Goal: Information Seeking & Learning: Learn about a topic

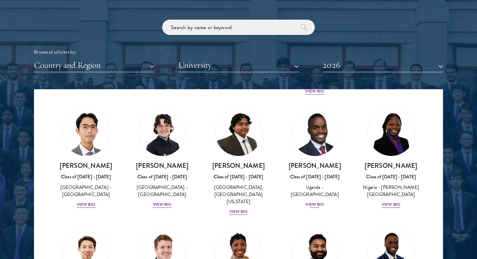
scroll to position [161, 0]
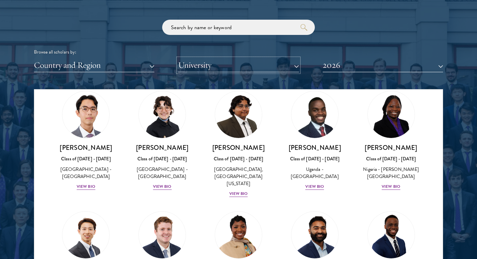
click at [262, 67] on button "University" at bounding box center [238, 65] width 121 height 14
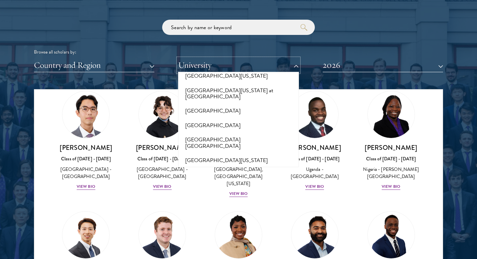
scroll to position [6417, 0]
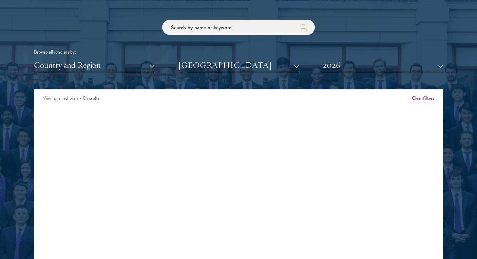
click at [236, 73] on div "Scholar Directory Congratulations and welcome to the Schwarzman Scholars Class …" at bounding box center [238, 120] width 409 height 345
click at [345, 70] on button "2026" at bounding box center [383, 65] width 121 height 14
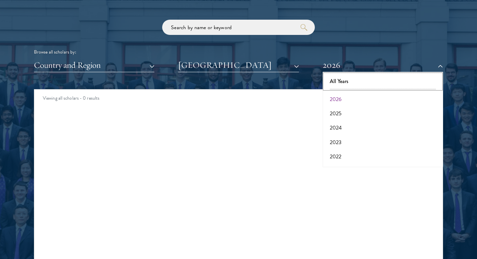
click at [343, 86] on button "All Years" at bounding box center [383, 81] width 116 height 14
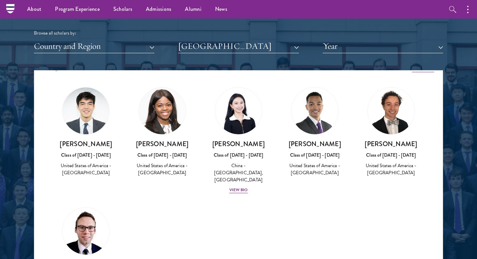
scroll to position [10, 0]
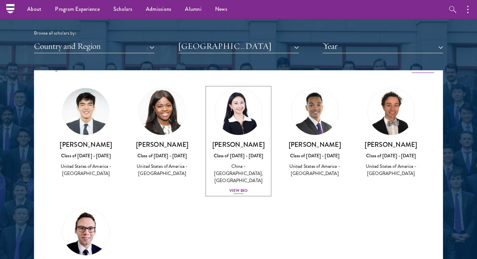
click at [239, 188] on div "View Bio" at bounding box center [238, 191] width 19 height 6
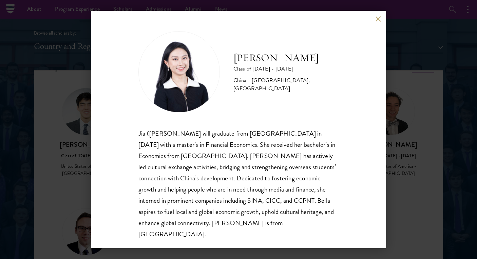
click at [379, 16] on button at bounding box center [378, 19] width 6 height 6
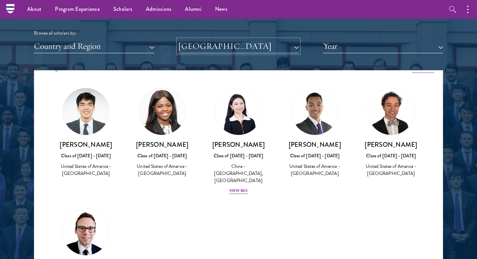
click at [220, 49] on button "[GEOGRAPHIC_DATA]" at bounding box center [238, 46] width 121 height 14
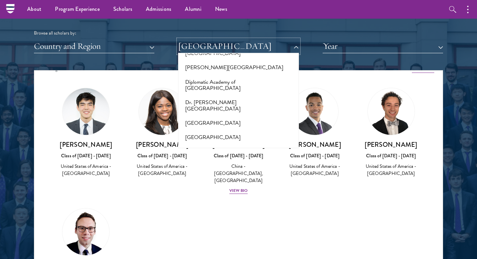
scroll to position [1185, 0]
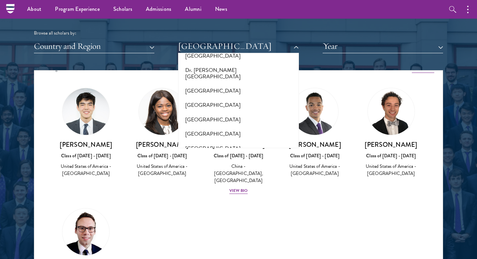
click at [216, 199] on button "[GEOGRAPHIC_DATA]" at bounding box center [238, 206] width 116 height 14
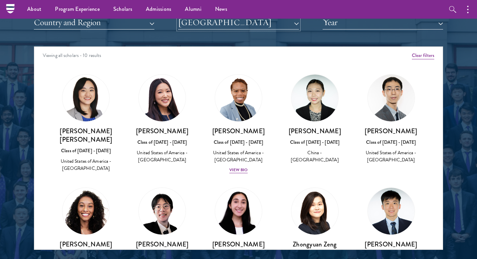
click at [246, 22] on button "[GEOGRAPHIC_DATA]" at bounding box center [238, 23] width 121 height 14
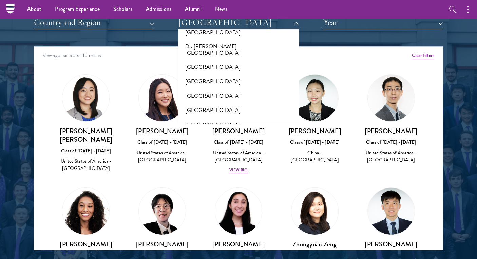
click at [310, 62] on div "Viewing all scholars - 10 results" at bounding box center [238, 56] width 409 height 19
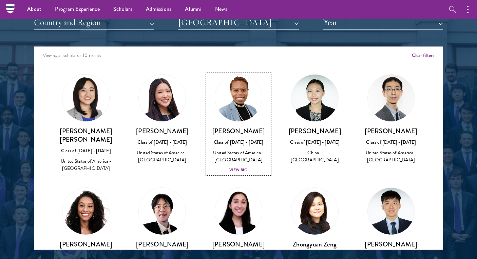
click at [241, 167] on div "View Bio" at bounding box center [238, 170] width 19 height 6
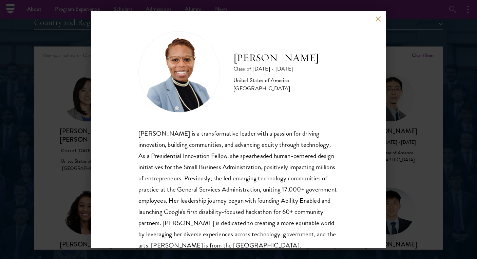
scroll to position [23, 0]
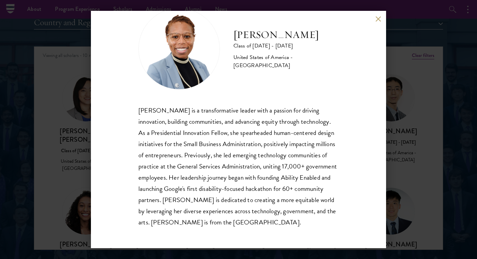
click at [378, 20] on button at bounding box center [378, 19] width 6 height 6
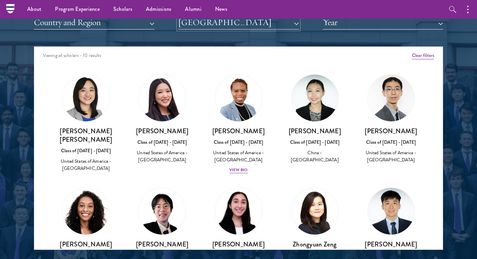
click at [236, 24] on button "[GEOGRAPHIC_DATA]" at bounding box center [238, 23] width 121 height 14
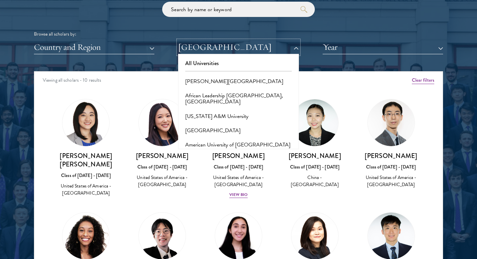
scroll to position [824, 0]
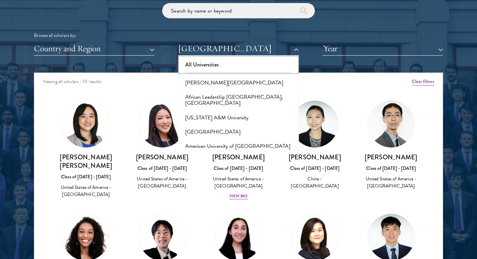
click at [211, 65] on button "All Universities" at bounding box center [238, 65] width 116 height 14
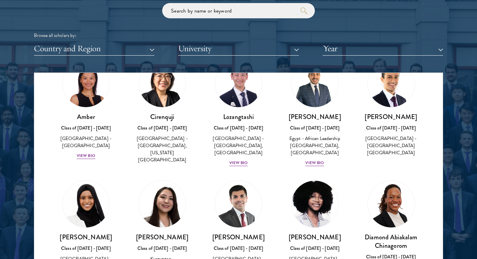
scroll to position [38, 0]
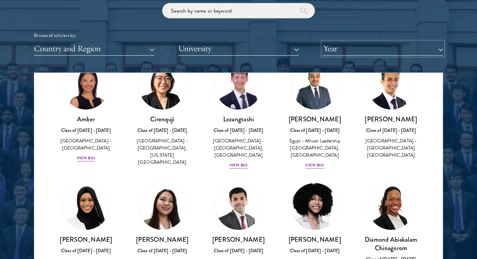
click at [360, 55] on button "Year" at bounding box center [383, 49] width 121 height 14
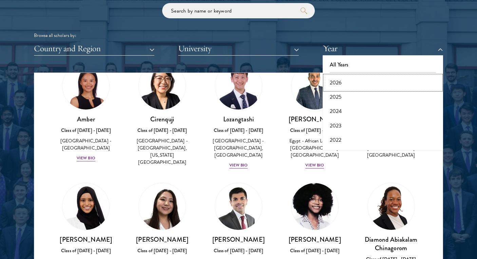
click at [341, 82] on button "2026" at bounding box center [383, 83] width 116 height 14
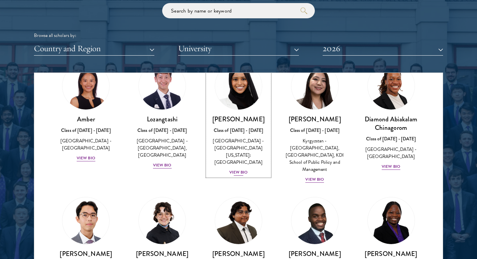
click at [234, 169] on div "View Bio" at bounding box center [238, 172] width 19 height 6
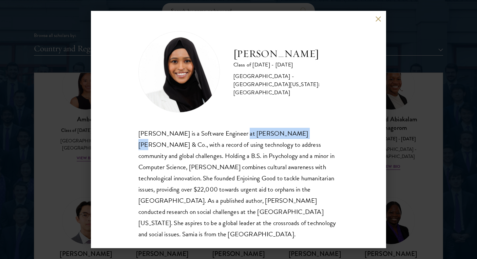
copy div "[PERSON_NAME] [PERSON_NAME] & Co"
drag, startPoint x: 294, startPoint y: 134, endPoint x: 235, endPoint y: 133, distance: 58.7
click at [235, 133] on div "[PERSON_NAME] is a Software Engineer at [PERSON_NAME] [PERSON_NAME] & Co., with…" at bounding box center [239, 184] width 200 height 112
click at [377, 18] on button at bounding box center [378, 19] width 6 height 6
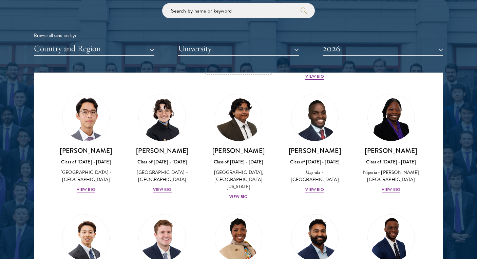
scroll to position [148, 0]
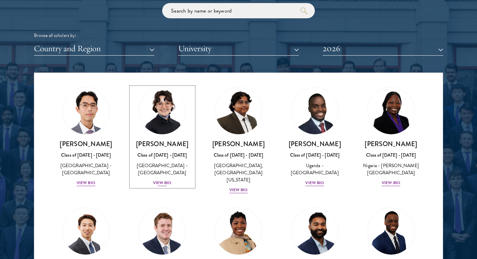
click at [164, 186] on div "[PERSON_NAME] Class of [DATE] - [DATE] [GEOGRAPHIC_DATA] - [GEOGRAPHIC_DATA] Vi…" at bounding box center [162, 163] width 63 height 47
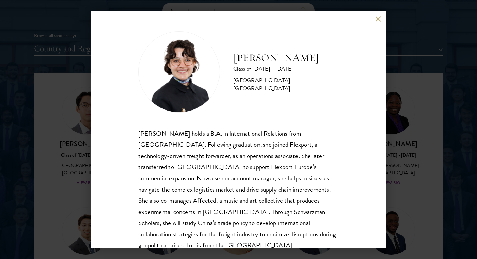
click at [379, 17] on button at bounding box center [378, 19] width 6 height 6
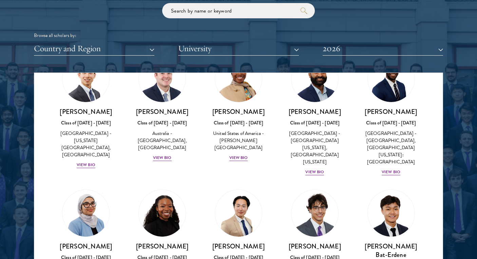
scroll to position [287, 0]
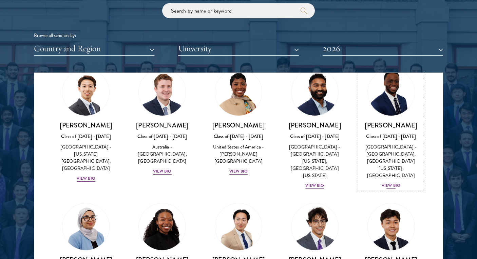
click at [392, 183] on div "View Bio" at bounding box center [391, 186] width 19 height 6
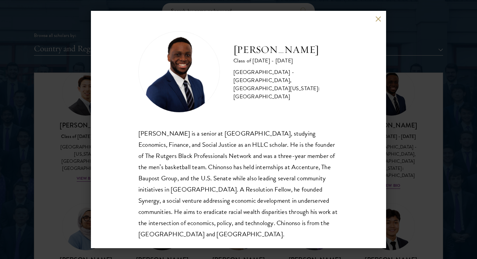
click at [378, 18] on button at bounding box center [378, 19] width 6 height 6
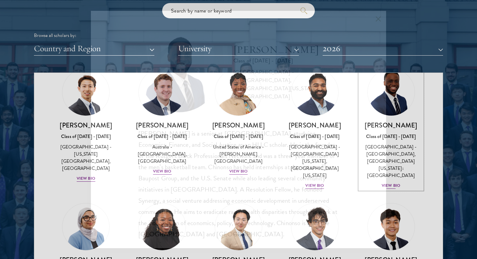
scroll to position [284, 0]
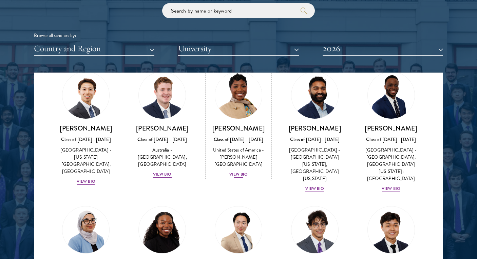
click at [233, 171] on div "View Bio" at bounding box center [238, 174] width 19 height 6
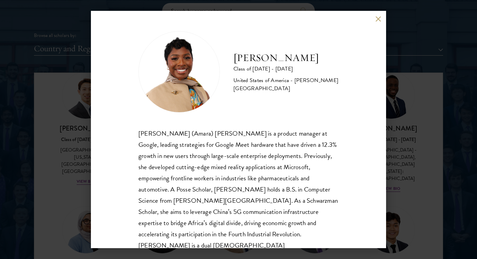
click at [380, 18] on button at bounding box center [378, 19] width 6 height 6
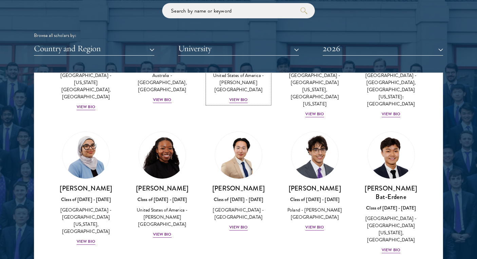
scroll to position [362, 0]
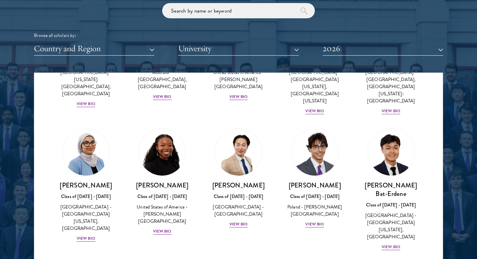
click at [395, 224] on div "[PERSON_NAME] Bat-Erdene Class of [DATE] - [DATE] [GEOGRAPHIC_DATA] - [GEOGRAPH…" at bounding box center [391, 190] width 76 height 136
click at [392, 244] on div "View Bio" at bounding box center [391, 247] width 19 height 6
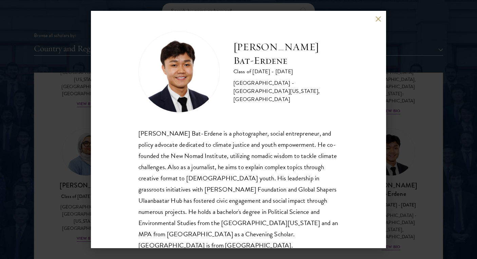
click at [376, 17] on button at bounding box center [378, 19] width 6 height 6
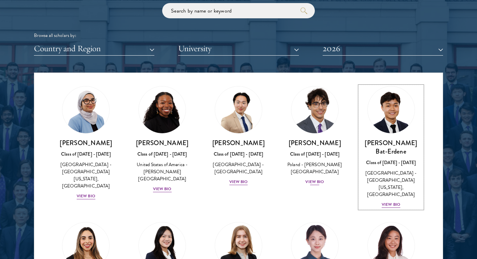
scroll to position [405, 0]
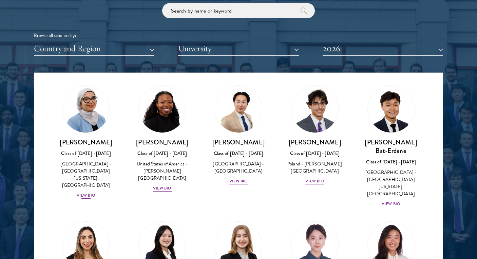
click at [81, 192] on div "View Bio" at bounding box center [86, 195] width 19 height 6
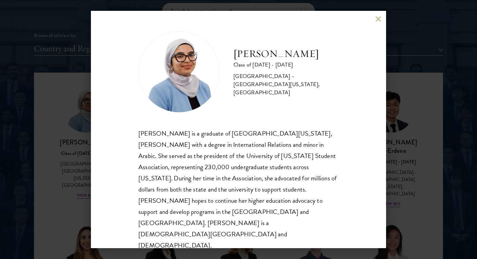
click at [379, 22] on button at bounding box center [378, 19] width 6 height 6
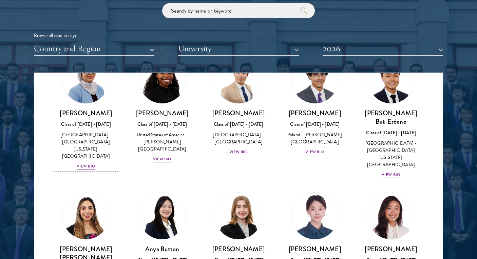
scroll to position [416, 0]
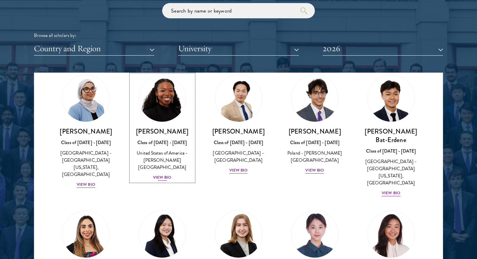
click at [160, 174] on div "View Bio" at bounding box center [162, 177] width 19 height 6
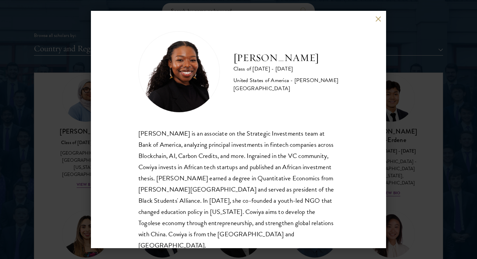
click at [373, 20] on div "[PERSON_NAME] Class of [DATE] - [DATE] [GEOGRAPHIC_DATA] - [PERSON_NAME][GEOGRA…" at bounding box center [238, 130] width 295 height 238
click at [375, 19] on button at bounding box center [378, 19] width 6 height 6
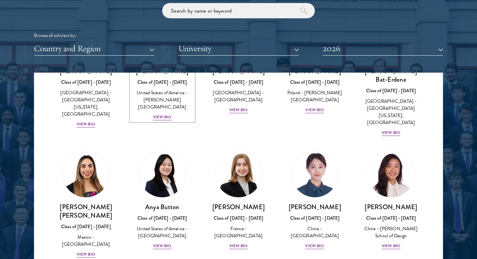
scroll to position [477, 0]
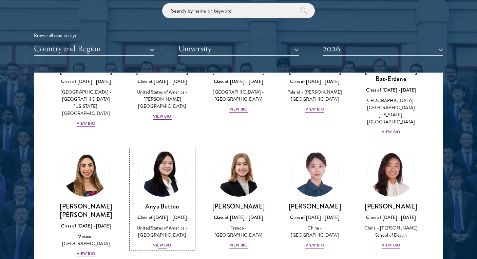
click at [162, 242] on div "View Bio" at bounding box center [162, 245] width 19 height 6
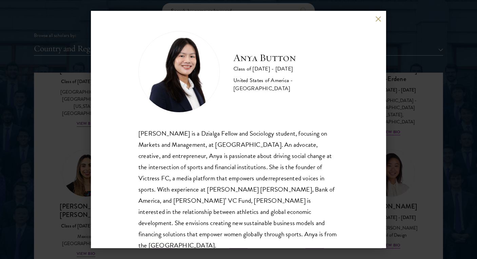
click at [376, 19] on button at bounding box center [378, 19] width 6 height 6
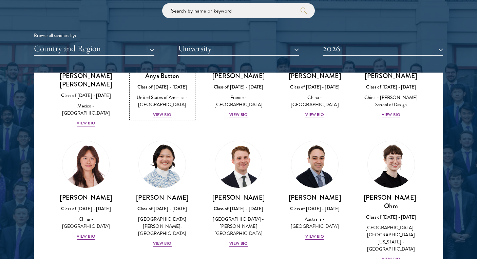
scroll to position [608, 0]
click at [163, 203] on div "[PERSON_NAME] Class of [DATE] - [DATE] [GEOGRAPHIC_DATA] - [PERSON_NAME][GEOGRA…" at bounding box center [162, 220] width 63 height 54
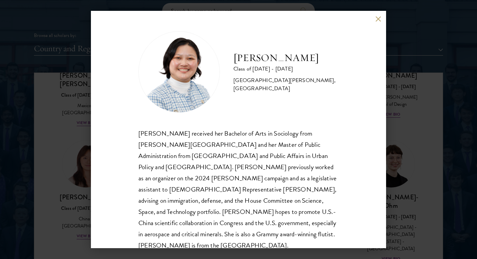
click at [379, 20] on button at bounding box center [378, 19] width 6 height 6
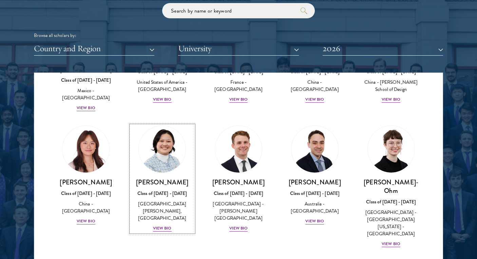
scroll to position [628, 0]
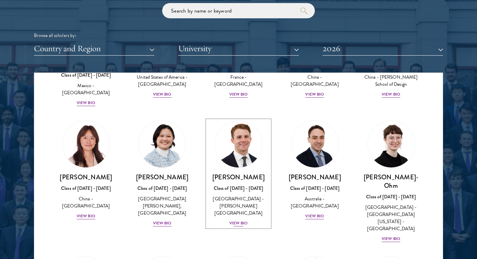
click at [246, 220] on div "View Bio" at bounding box center [238, 223] width 19 height 6
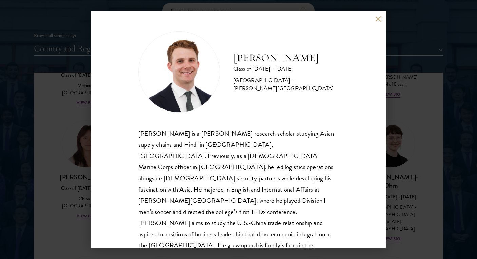
click at [376, 20] on button at bounding box center [378, 19] width 6 height 6
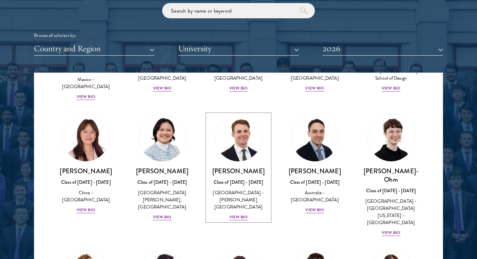
scroll to position [634, 0]
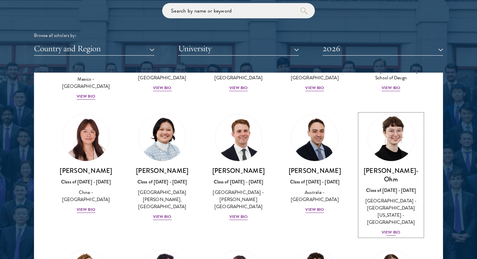
click at [387, 229] on div "View Bio" at bounding box center [391, 232] width 19 height 6
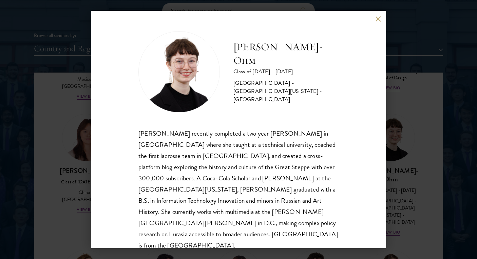
click at [376, 17] on button at bounding box center [378, 19] width 6 height 6
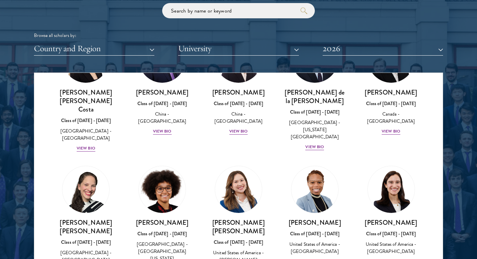
scroll to position [848, 0]
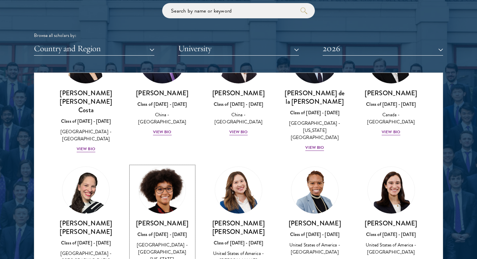
click at [163, 219] on div "[PERSON_NAME] Class of [DATE] - [DATE] [GEOGRAPHIC_DATA] - [GEOGRAPHIC_DATA][US…" at bounding box center [162, 246] width 63 height 54
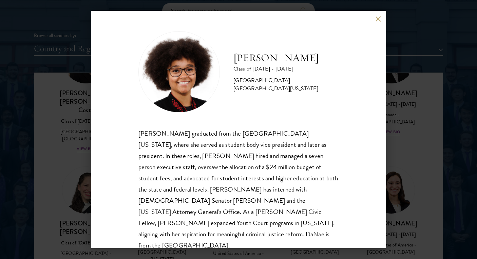
click at [376, 18] on button at bounding box center [378, 19] width 6 height 6
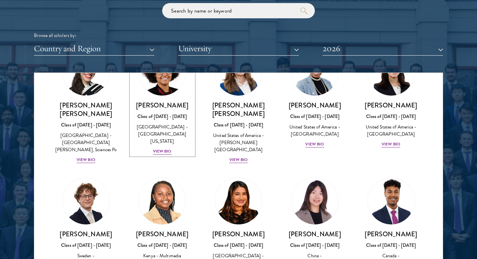
scroll to position [976, 0]
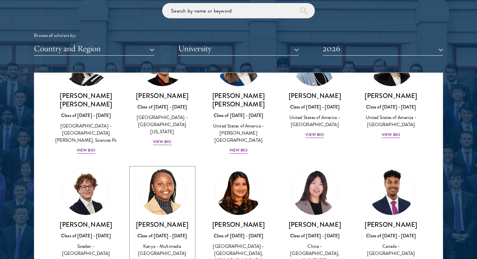
click at [167, 221] on div "[PERSON_NAME] Class of [DATE] - [DATE] [GEOGRAPHIC_DATA] - Multimedia [GEOGRAPH…" at bounding box center [162, 244] width 63 height 47
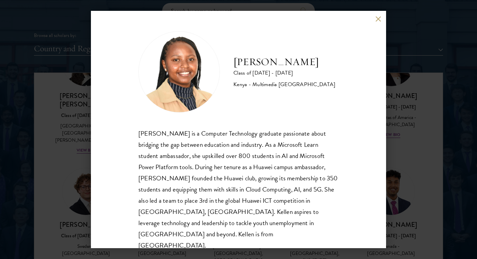
click at [376, 17] on button at bounding box center [378, 19] width 6 height 6
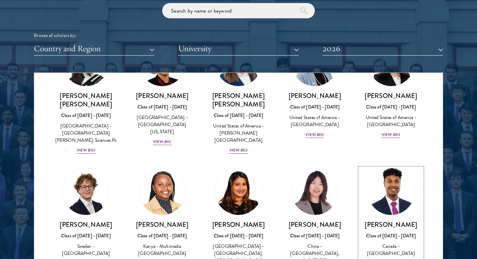
click at [389, 259] on div "View Bio" at bounding box center [391, 264] width 19 height 6
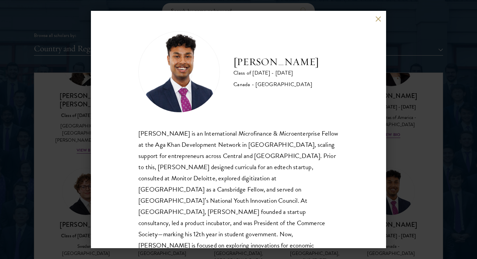
click at [378, 18] on button at bounding box center [378, 19] width 6 height 6
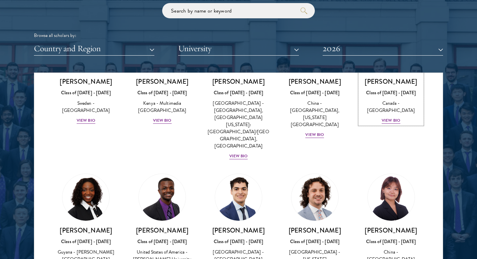
scroll to position [1121, 0]
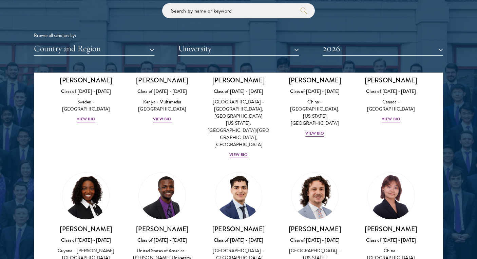
click at [162, 205] on div "[PERSON_NAME] Class of [DATE] - [DATE] [GEOGRAPHIC_DATA] - [PERSON_NAME] Univer…" at bounding box center [162, 226] width 76 height 121
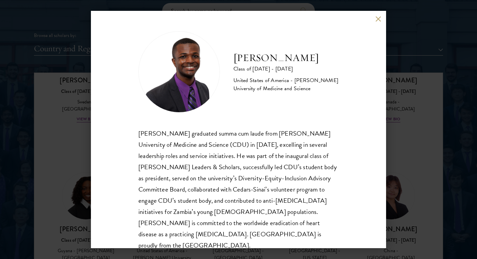
drag, startPoint x: 233, startPoint y: 50, endPoint x: 274, endPoint y: 63, distance: 42.8
click at [274, 63] on div "[PERSON_NAME] Class of [DATE] - [DATE] [GEOGRAPHIC_DATA] - [PERSON_NAME] Univer…" at bounding box center [239, 71] width 200 height 81
copy h2 "[PERSON_NAME]"
click at [379, 19] on button at bounding box center [378, 19] width 6 height 6
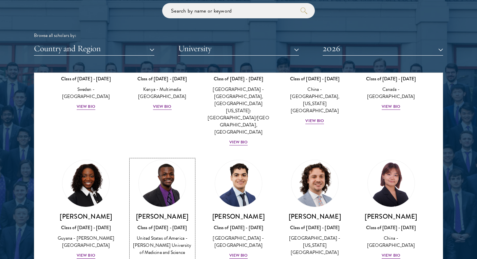
scroll to position [1134, 0]
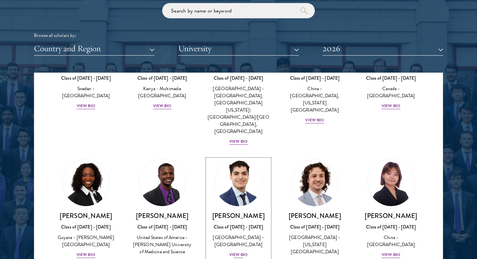
click at [239, 252] on div "View Bio" at bounding box center [238, 255] width 19 height 6
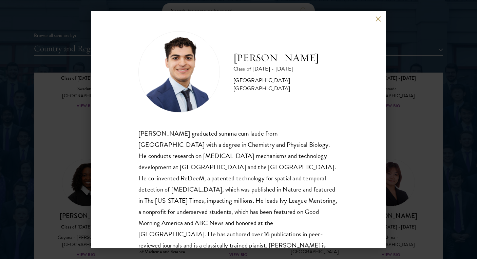
click at [381, 22] on div "[PERSON_NAME] Class of [DATE] - [DATE] [GEOGRAPHIC_DATA] - [GEOGRAPHIC_DATA] [P…" at bounding box center [238, 130] width 295 height 238
click at [377, 21] on button at bounding box center [378, 19] width 6 height 6
